Goal: Check status: Check status

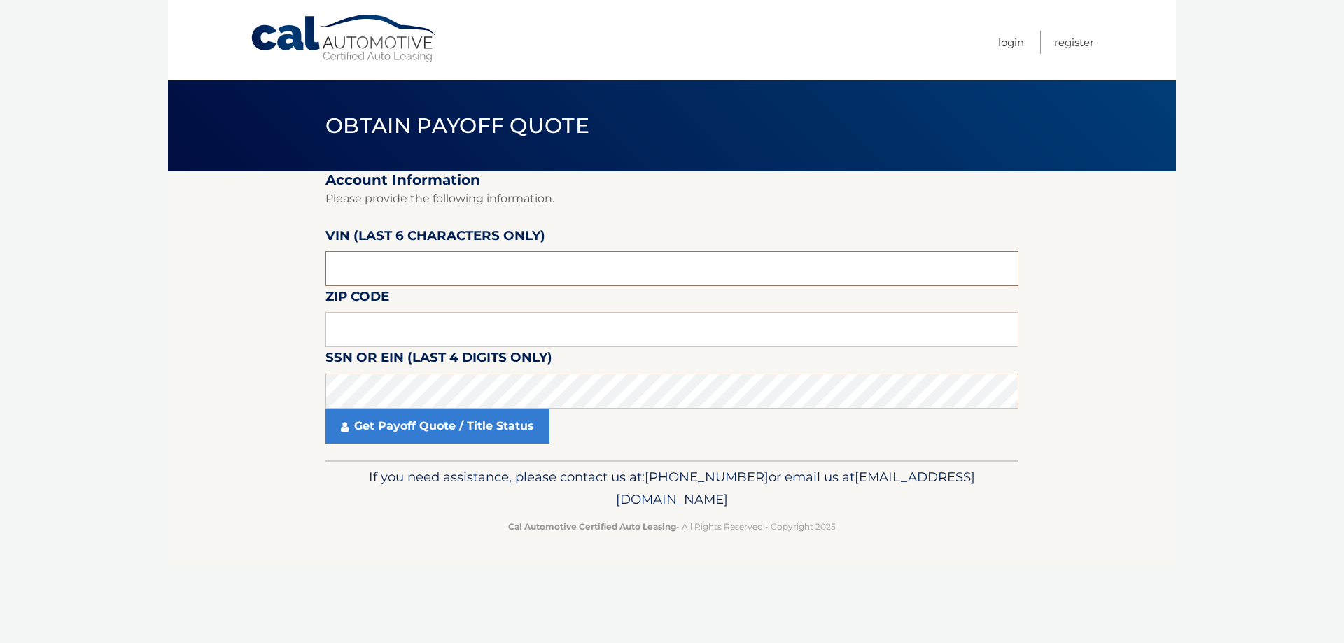
click at [432, 270] on input "text" at bounding box center [671, 268] width 693 height 35
type input "565830"
click at [396, 313] on input "text" at bounding box center [671, 329] width 693 height 35
type input "10543"
click at [382, 430] on link "Get Payoff Quote / Title Status" at bounding box center [437, 426] width 224 height 35
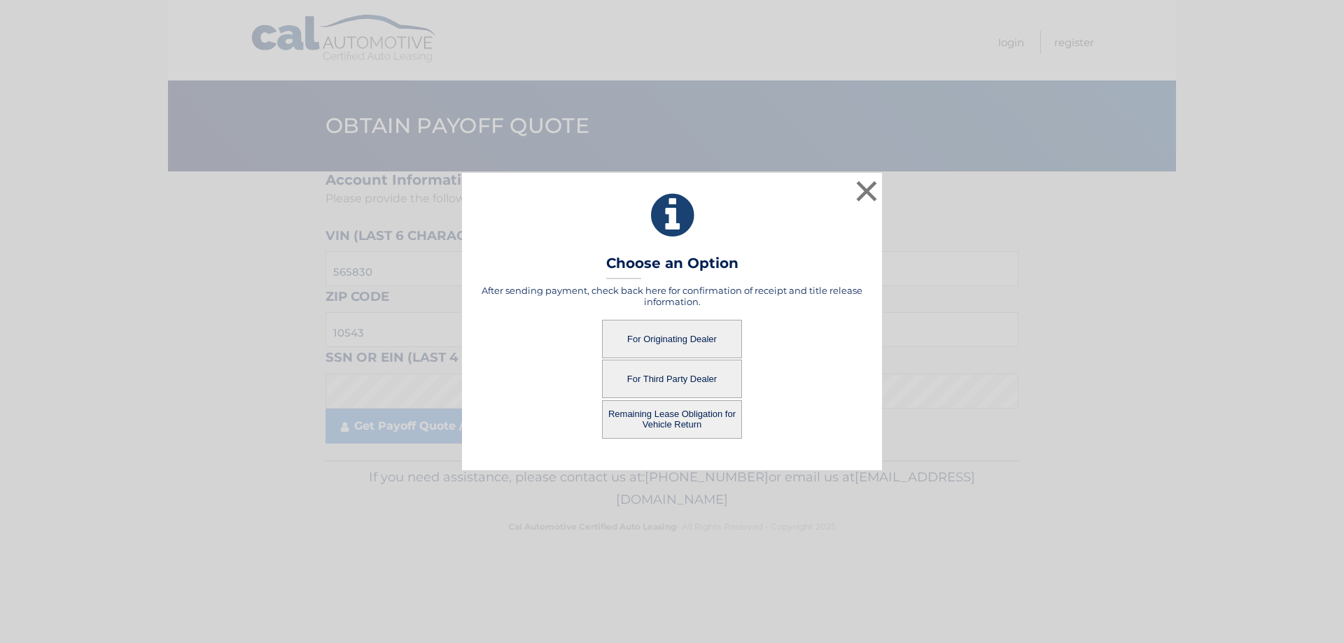
click at [691, 330] on button "For Originating Dealer" at bounding box center [672, 339] width 140 height 38
click at [658, 341] on button "For Originating Dealer" at bounding box center [672, 339] width 140 height 38
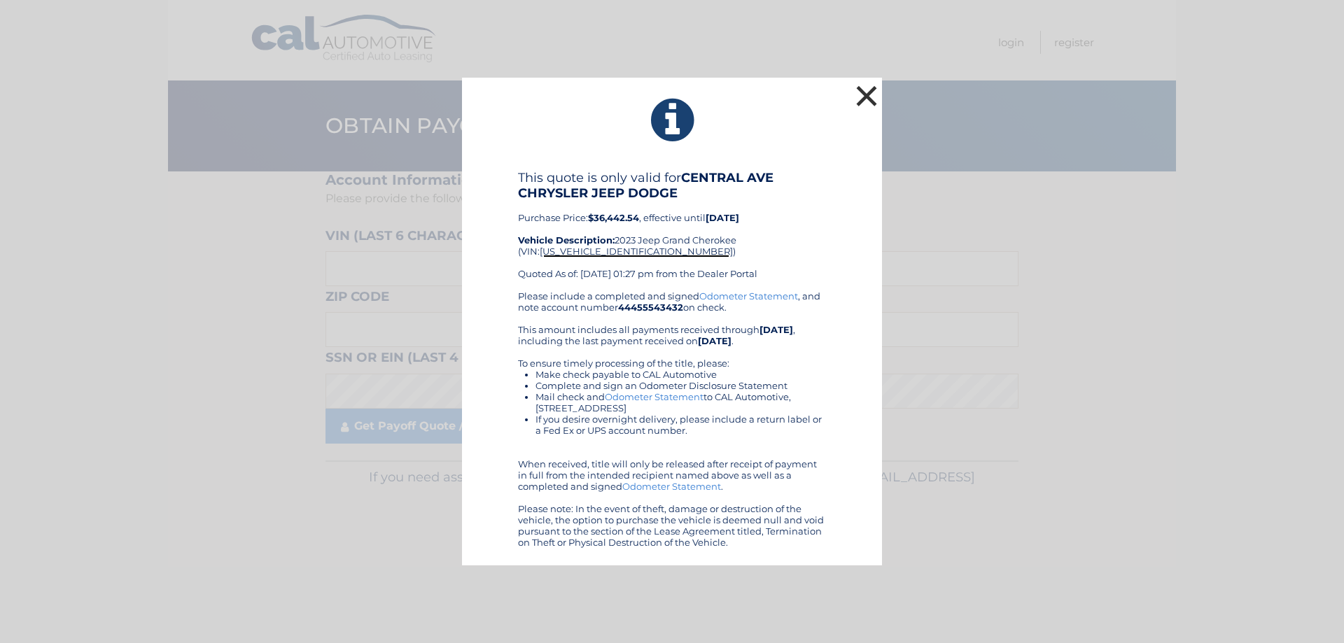
click at [864, 100] on button "×" at bounding box center [866, 96] width 28 height 28
